Goal: Information Seeking & Learning: Learn about a topic

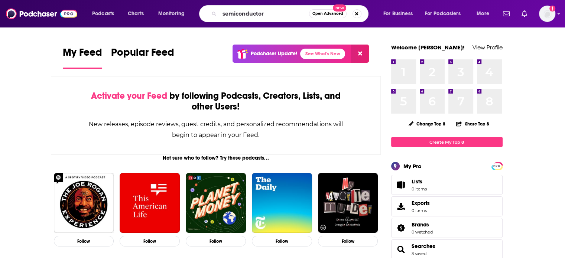
type input "semiconductor"
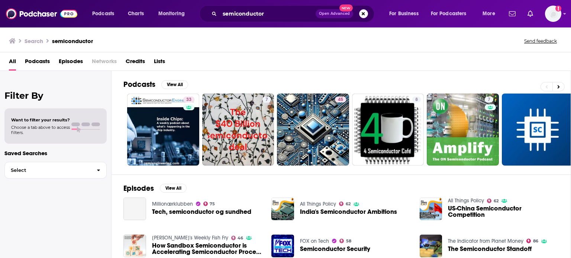
click at [46, 61] on span "Podcasts" at bounding box center [37, 62] width 25 height 15
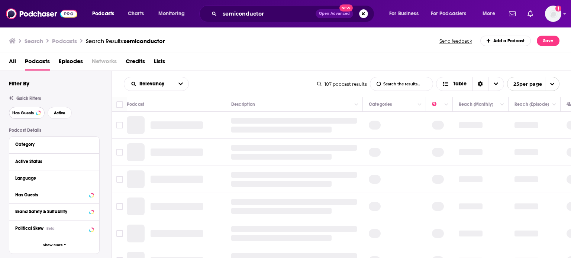
click at [22, 113] on span "Has Guests" at bounding box center [23, 113] width 22 height 4
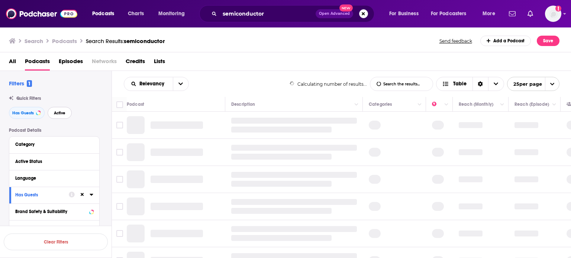
click at [62, 114] on span "Active" at bounding box center [60, 113] width 12 height 4
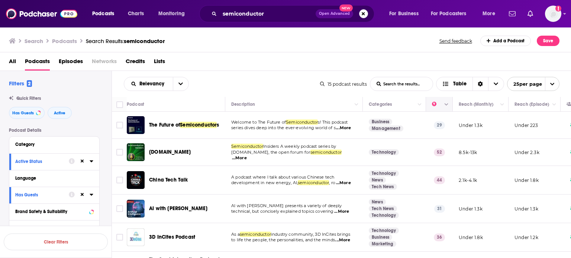
click at [436, 105] on icon "Move" at bounding box center [439, 104] width 6 height 2
click at [183, 84] on button "open menu" at bounding box center [181, 83] width 16 height 13
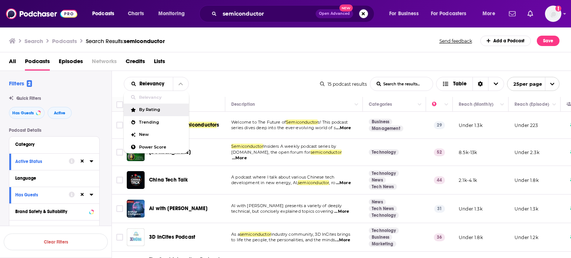
click at [161, 110] on span "By Rating" at bounding box center [161, 110] width 44 height 4
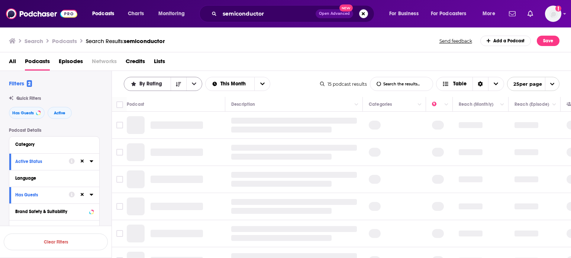
click at [164, 82] on span "By Rating" at bounding box center [151, 83] width 25 height 5
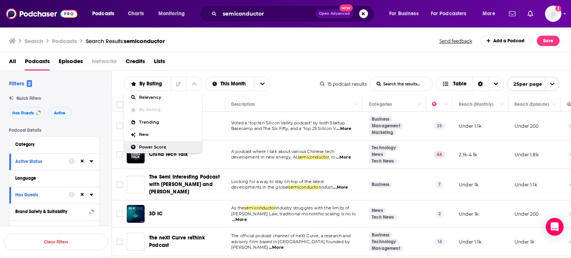
click at [177, 146] on span "Power Score" at bounding box center [167, 147] width 57 height 4
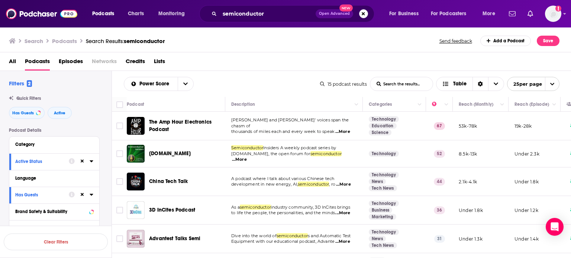
drag, startPoint x: 175, startPoint y: 122, endPoint x: 258, endPoint y: 81, distance: 91.4
click at [258, 81] on div "Power Score List Search Input Search the results... Table" at bounding box center [222, 84] width 196 height 14
click at [176, 123] on span "The Amp Hour Electronics Podcast" at bounding box center [180, 126] width 62 height 14
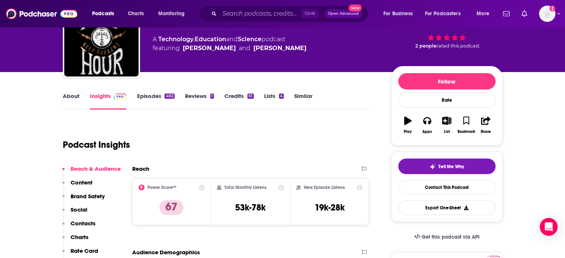
scroll to position [50, 0]
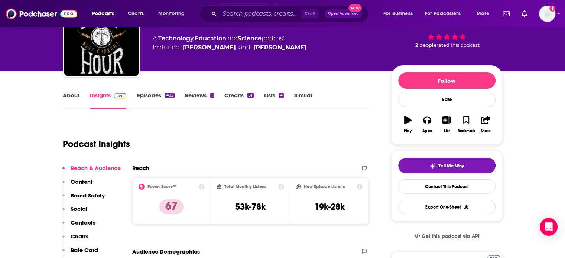
click at [148, 95] on link "Episodes 402" at bounding box center [156, 100] width 38 height 17
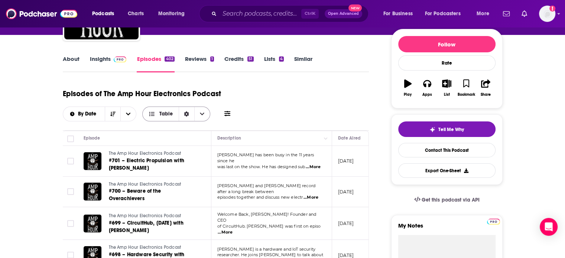
scroll to position [86, 0]
click at [227, 113] on icon at bounding box center [227, 114] width 6 height 6
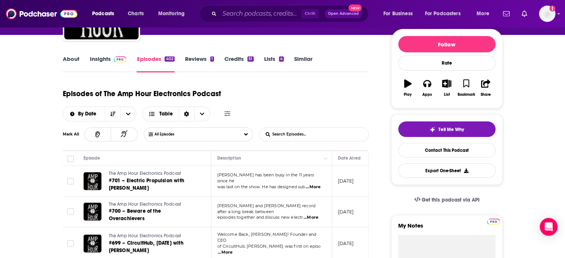
click at [294, 129] on input "List Search Input" at bounding box center [298, 134] width 78 height 13
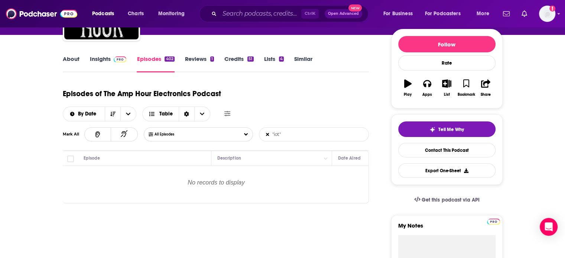
type input ""iot""
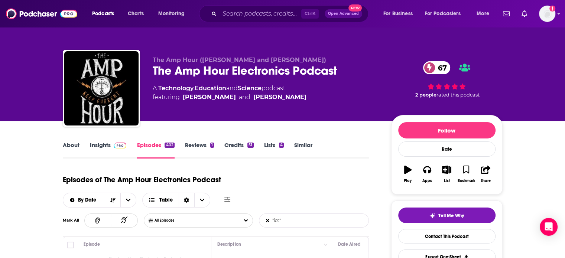
scroll to position [67, 0]
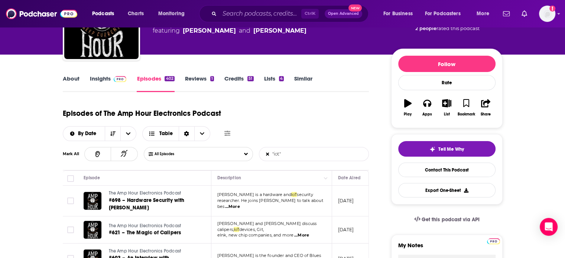
click at [103, 81] on link "Insights" at bounding box center [108, 83] width 37 height 17
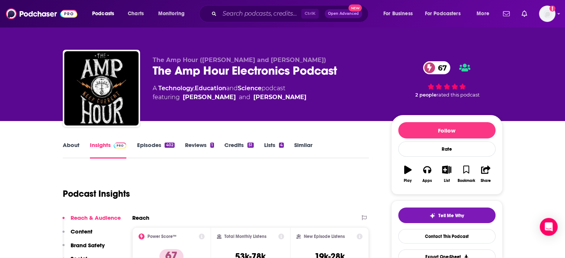
click at [63, 152] on link "About" at bounding box center [71, 150] width 17 height 17
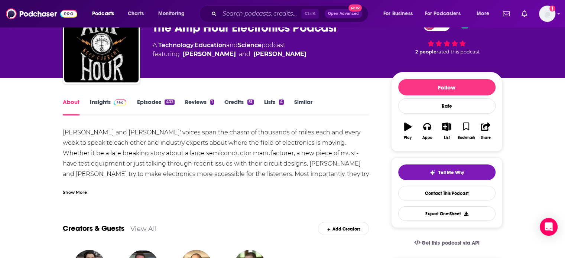
scroll to position [49, 0]
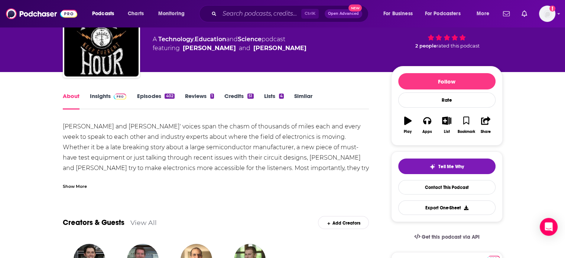
click at [81, 186] on div "Show More" at bounding box center [75, 185] width 24 height 7
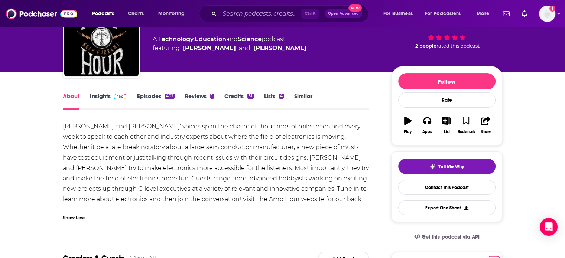
click at [238, 98] on link "Credits 51" at bounding box center [238, 101] width 29 height 17
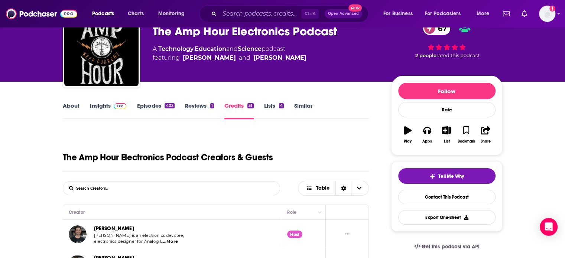
scroll to position [19, 0]
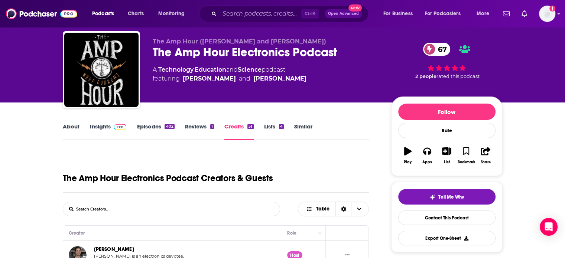
click at [307, 127] on link "Similar" at bounding box center [303, 131] width 18 height 17
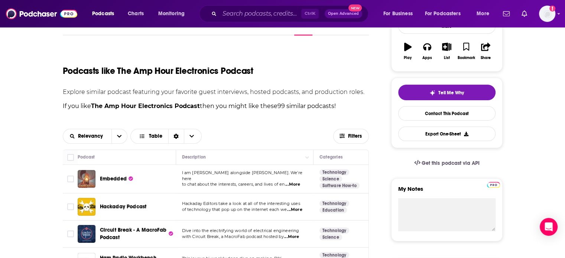
scroll to position [123, 0]
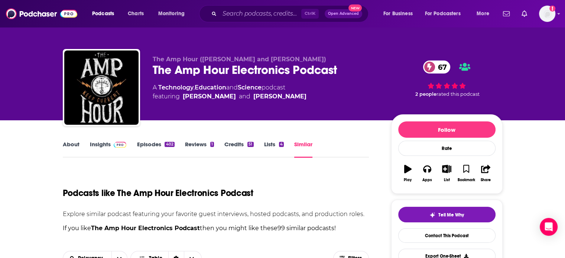
scroll to position [0, 0]
